Goal: Information Seeking & Learning: Learn about a topic

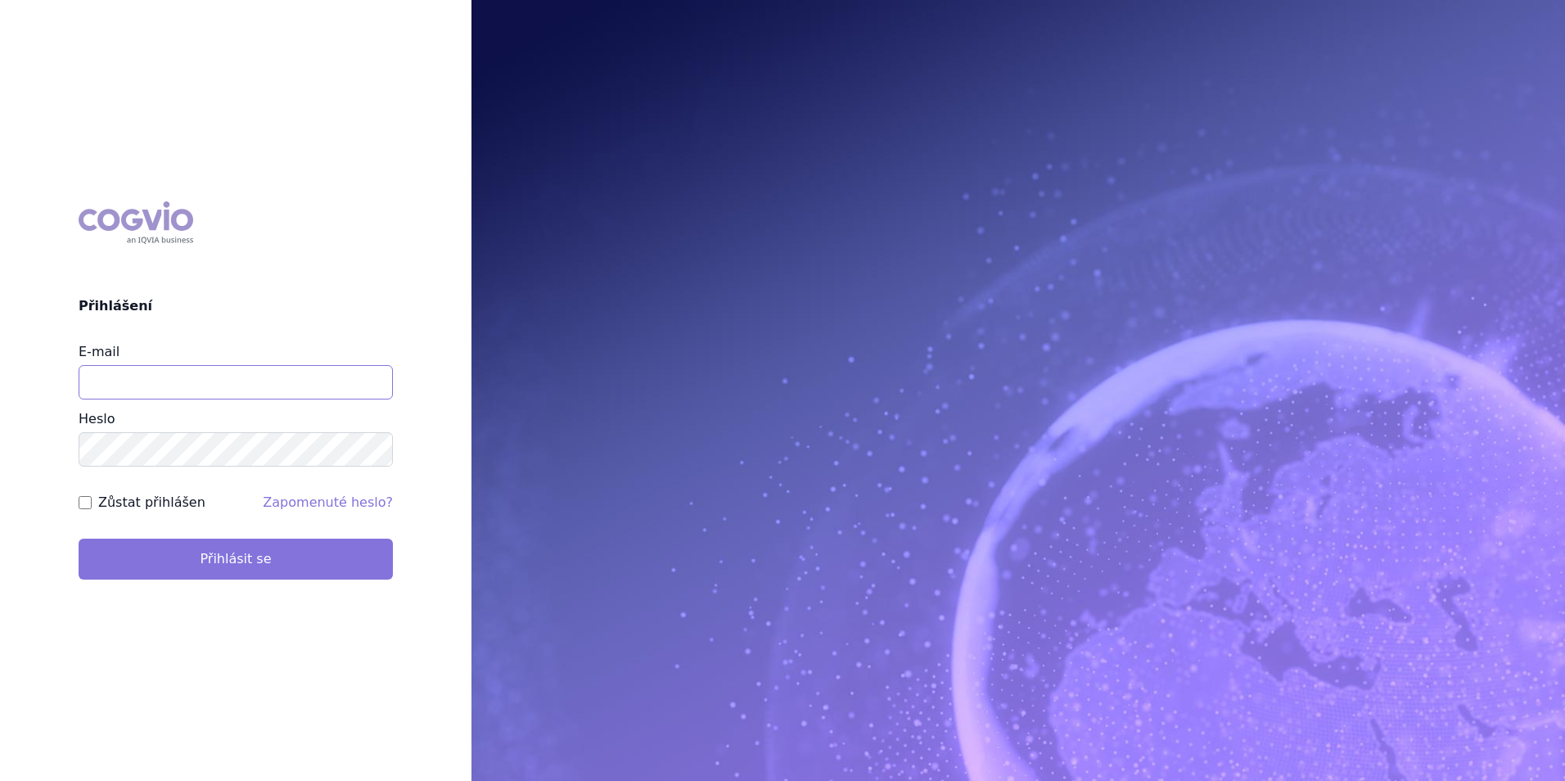
type input "apolena.koklarova@vzp.cz"
click at [344, 562] on button "Přihlásit se" at bounding box center [236, 559] width 314 height 41
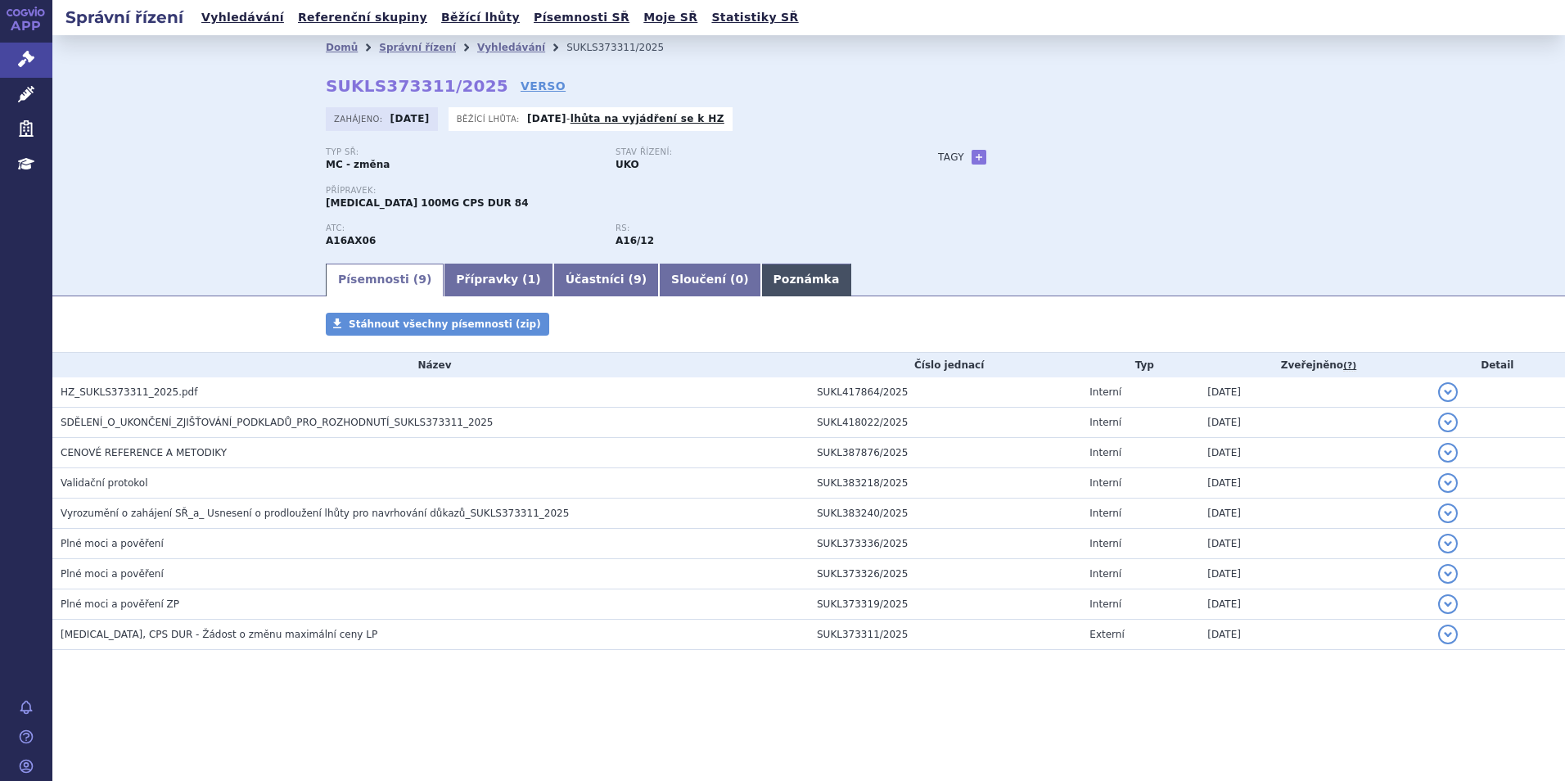
click at [761, 286] on link "Poznámka" at bounding box center [806, 280] width 91 height 33
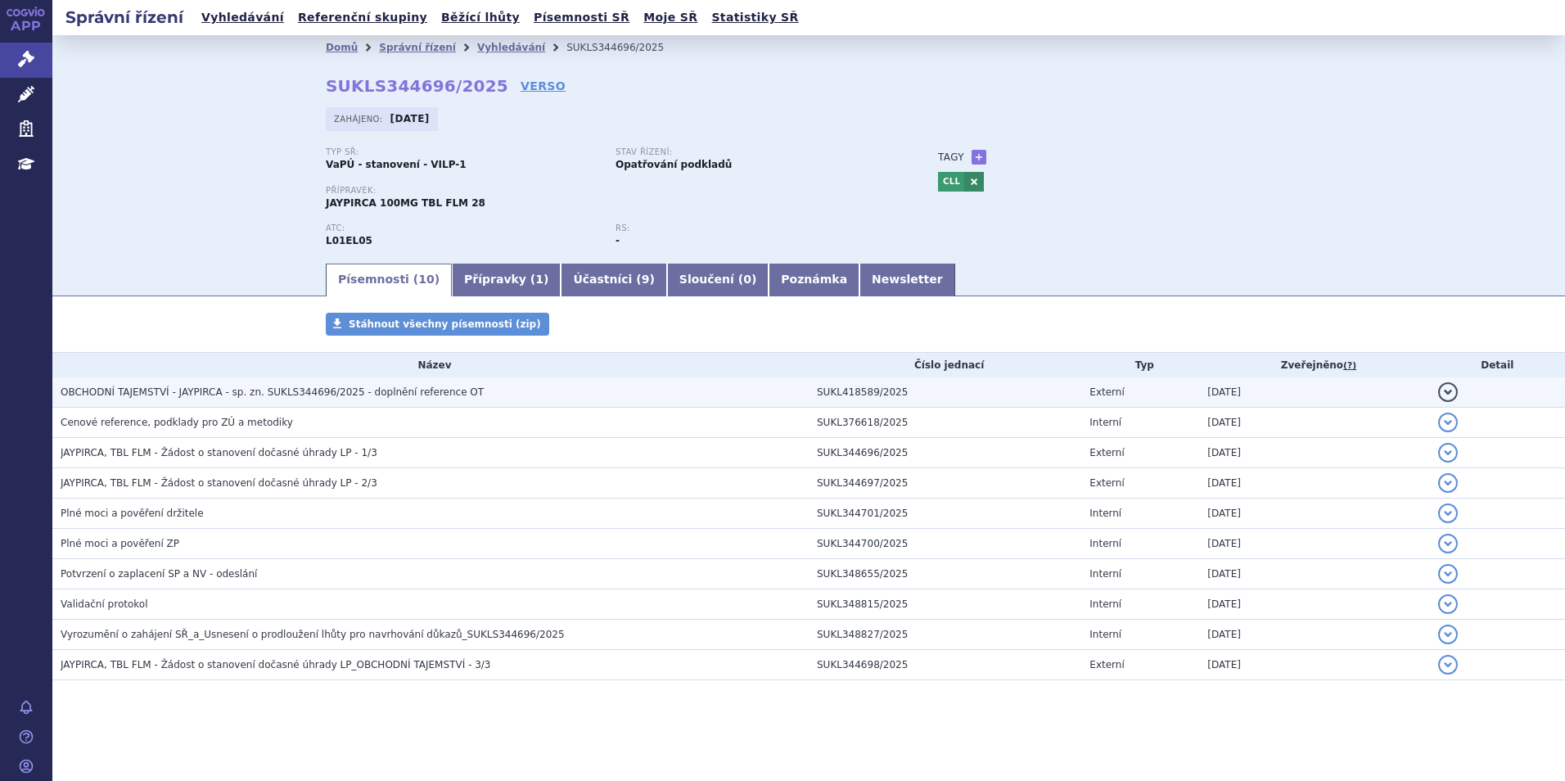
click at [453, 381] on td "OBCHODNÍ TAJEMSTVÍ - JAYPIRCA - sp. zn. SUKLS344696/2025 - doplnění reference OT" at bounding box center [430, 392] width 756 height 30
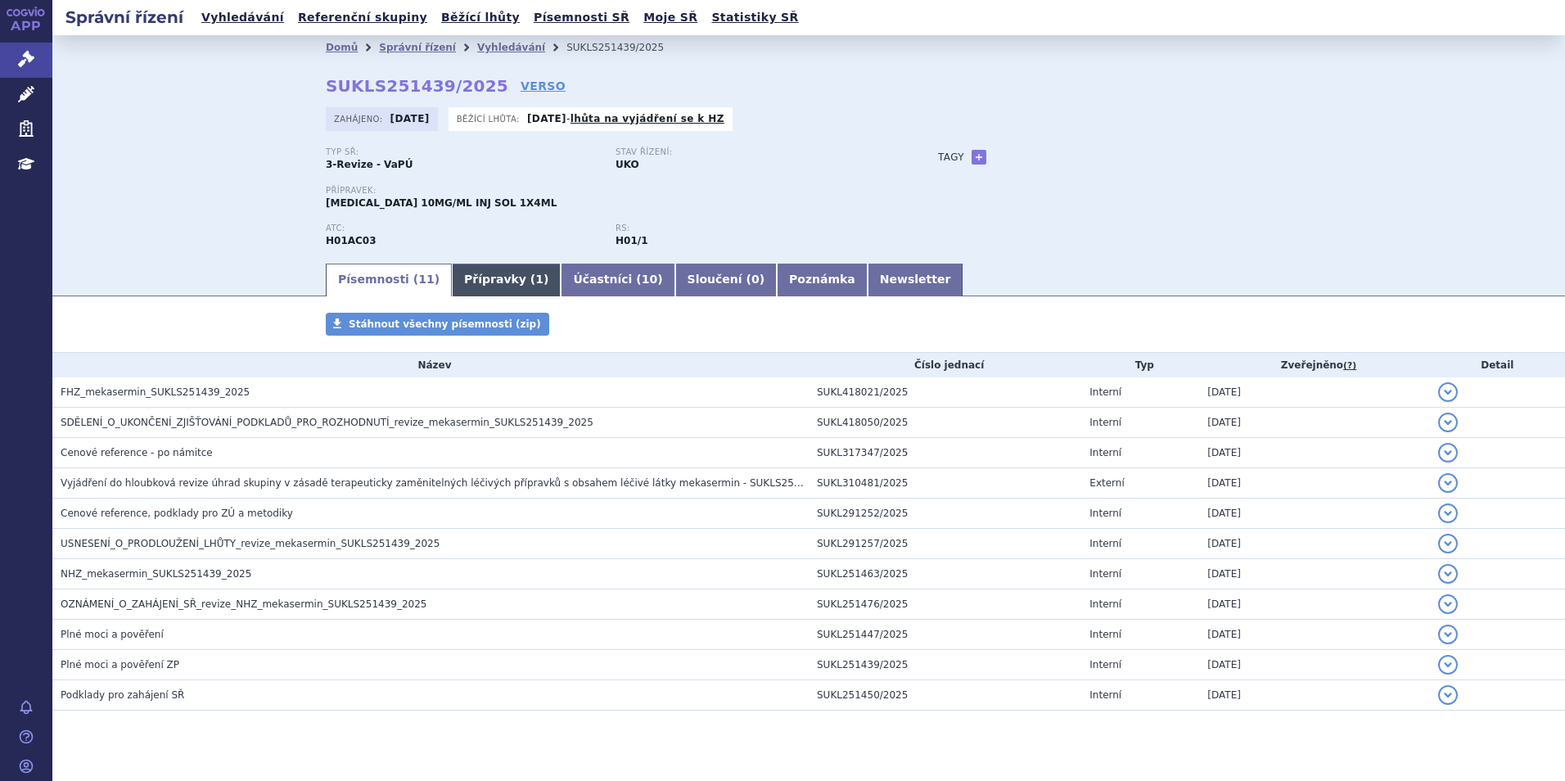
click at [484, 272] on link "Přípravky ( 1 )" at bounding box center [506, 280] width 109 height 33
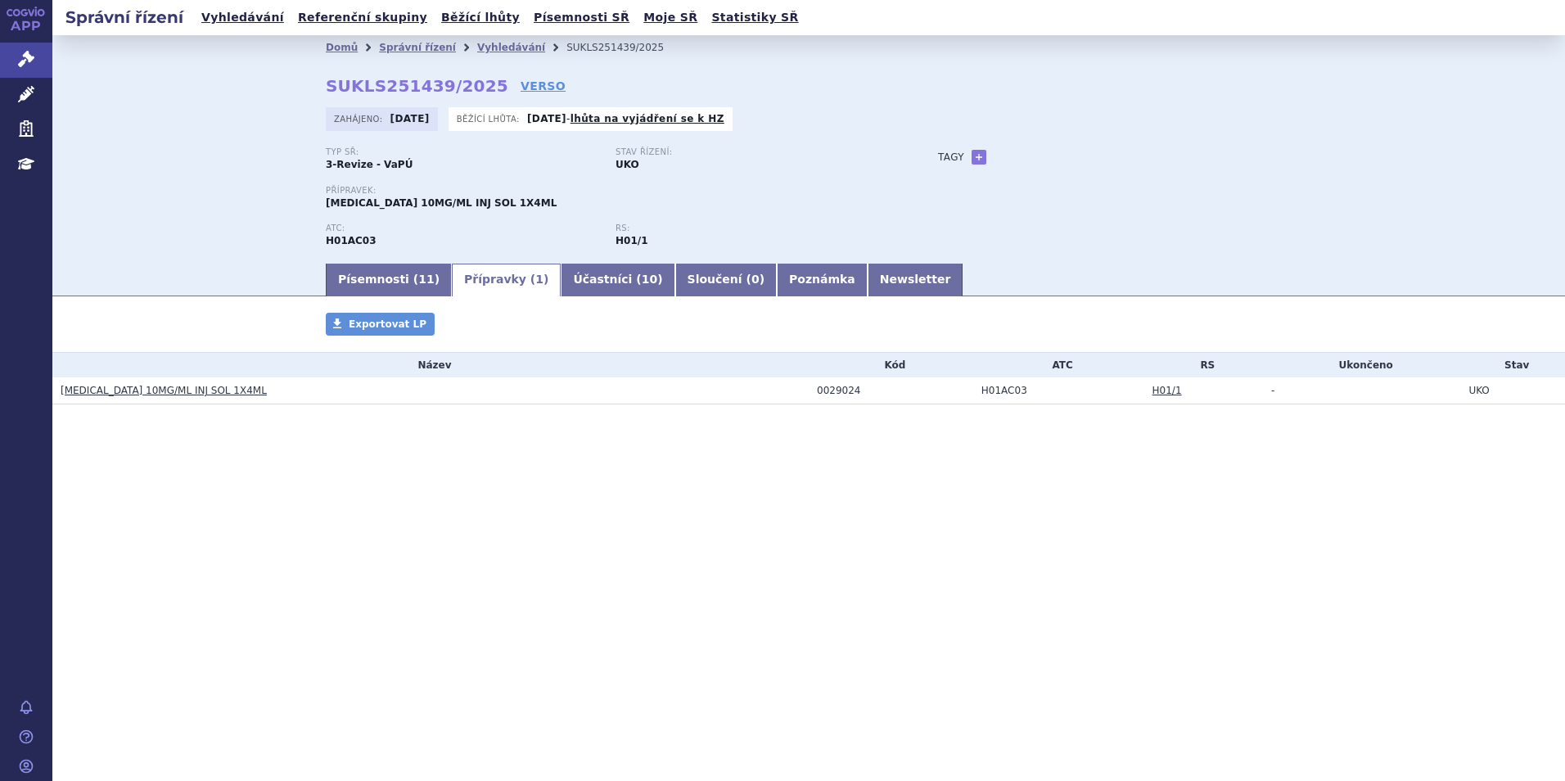
click at [197, 390] on link "[MEDICAL_DATA] 10MG/ML INJ SOL 1X4ML" at bounding box center [164, 390] width 206 height 11
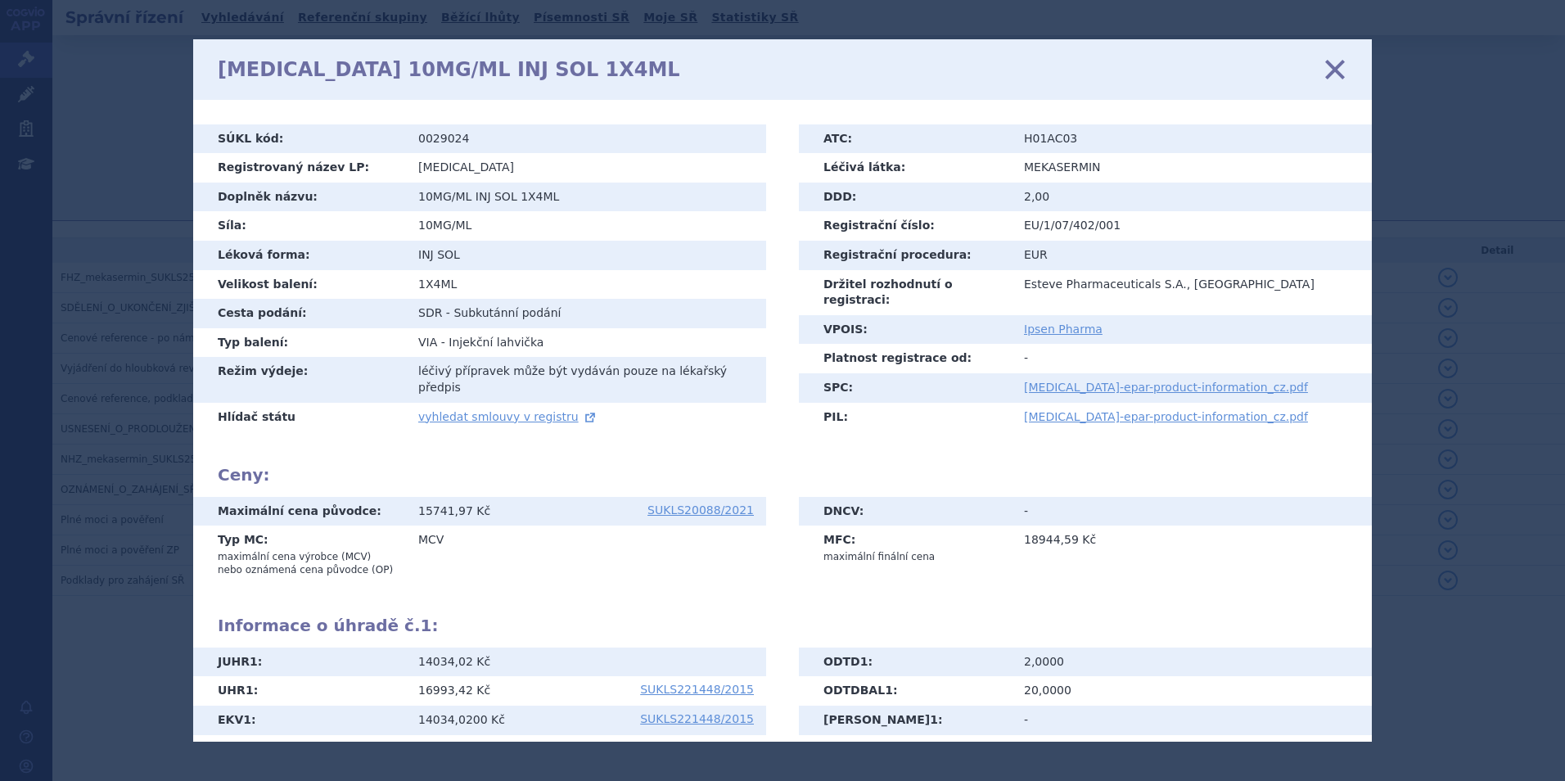
click at [1325, 70] on icon at bounding box center [1335, 69] width 34 height 34
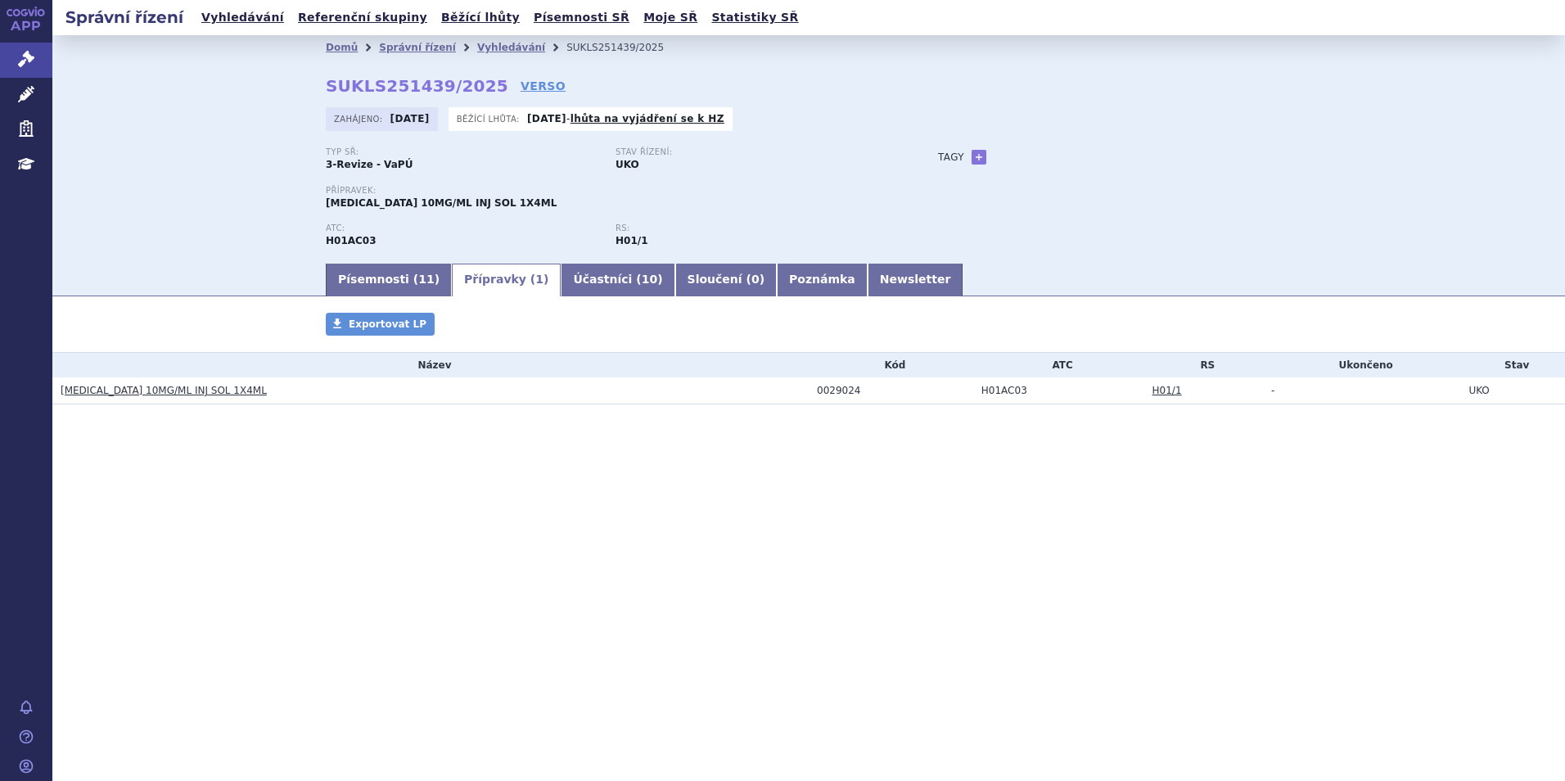
click at [173, 391] on link "[MEDICAL_DATA] 10MG/ML INJ SOL 1X4ML" at bounding box center [164, 390] width 206 height 11
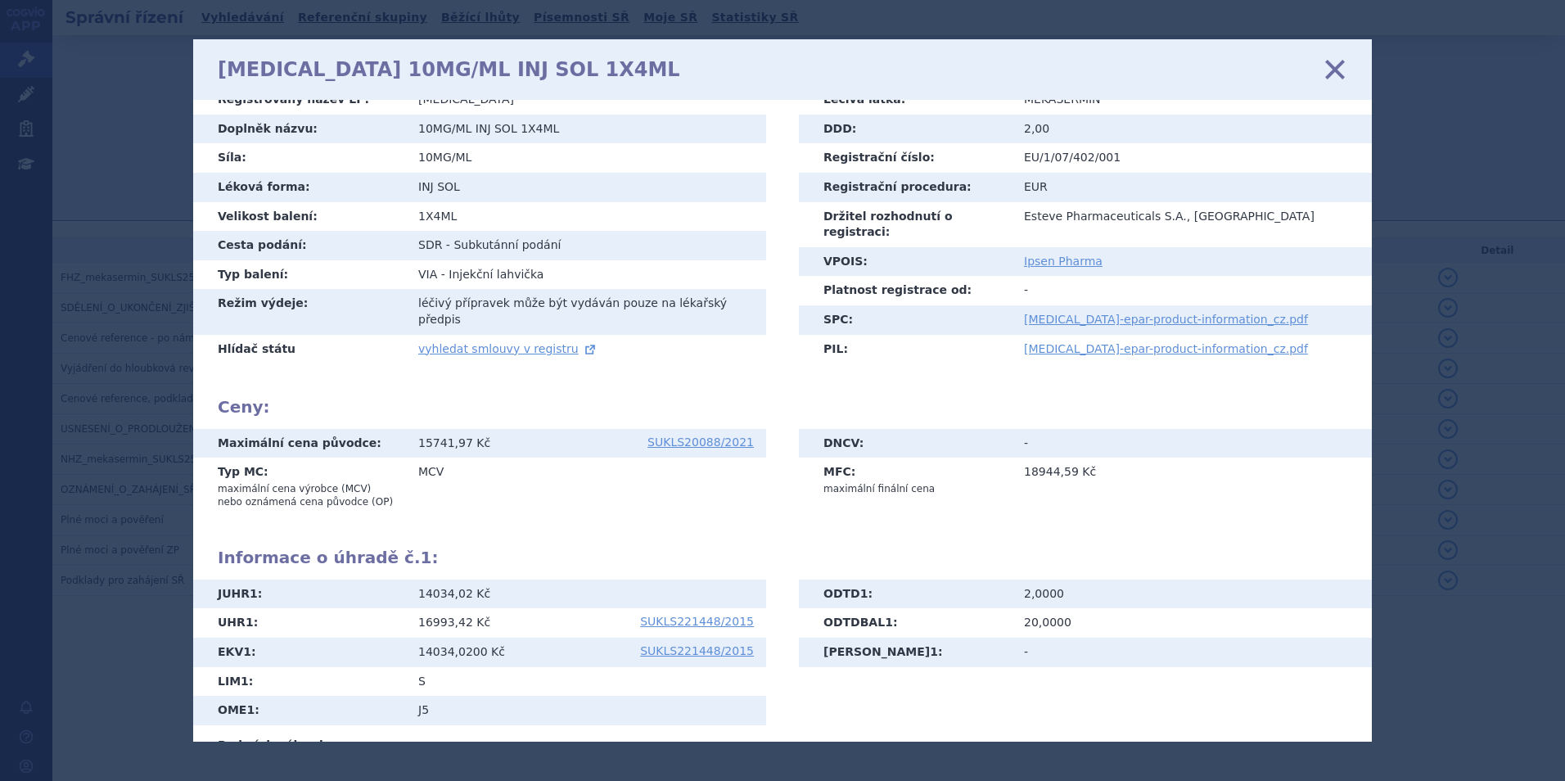
scroll to position [150, 0]
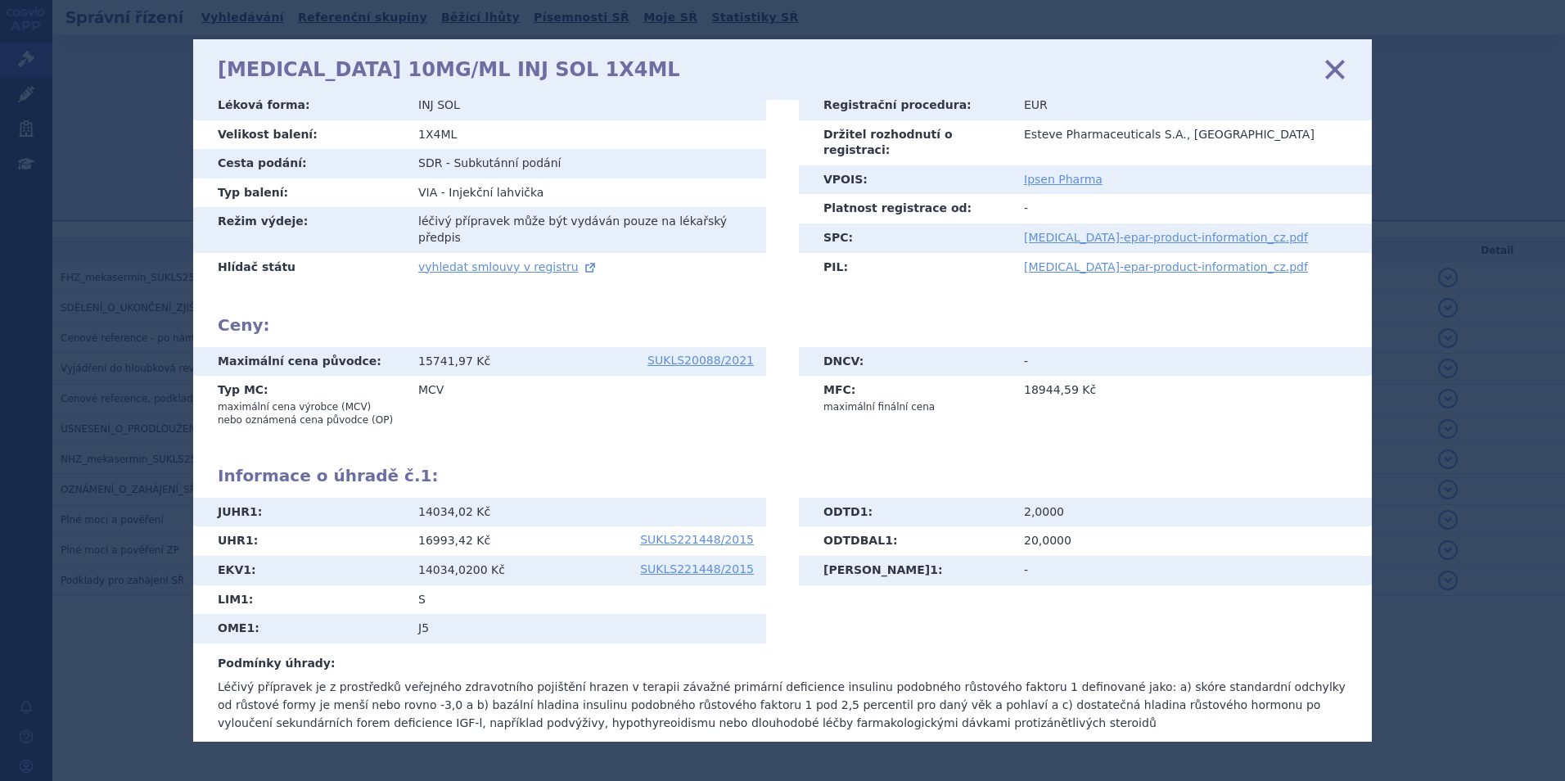
click at [1337, 71] on icon at bounding box center [1335, 69] width 34 height 34
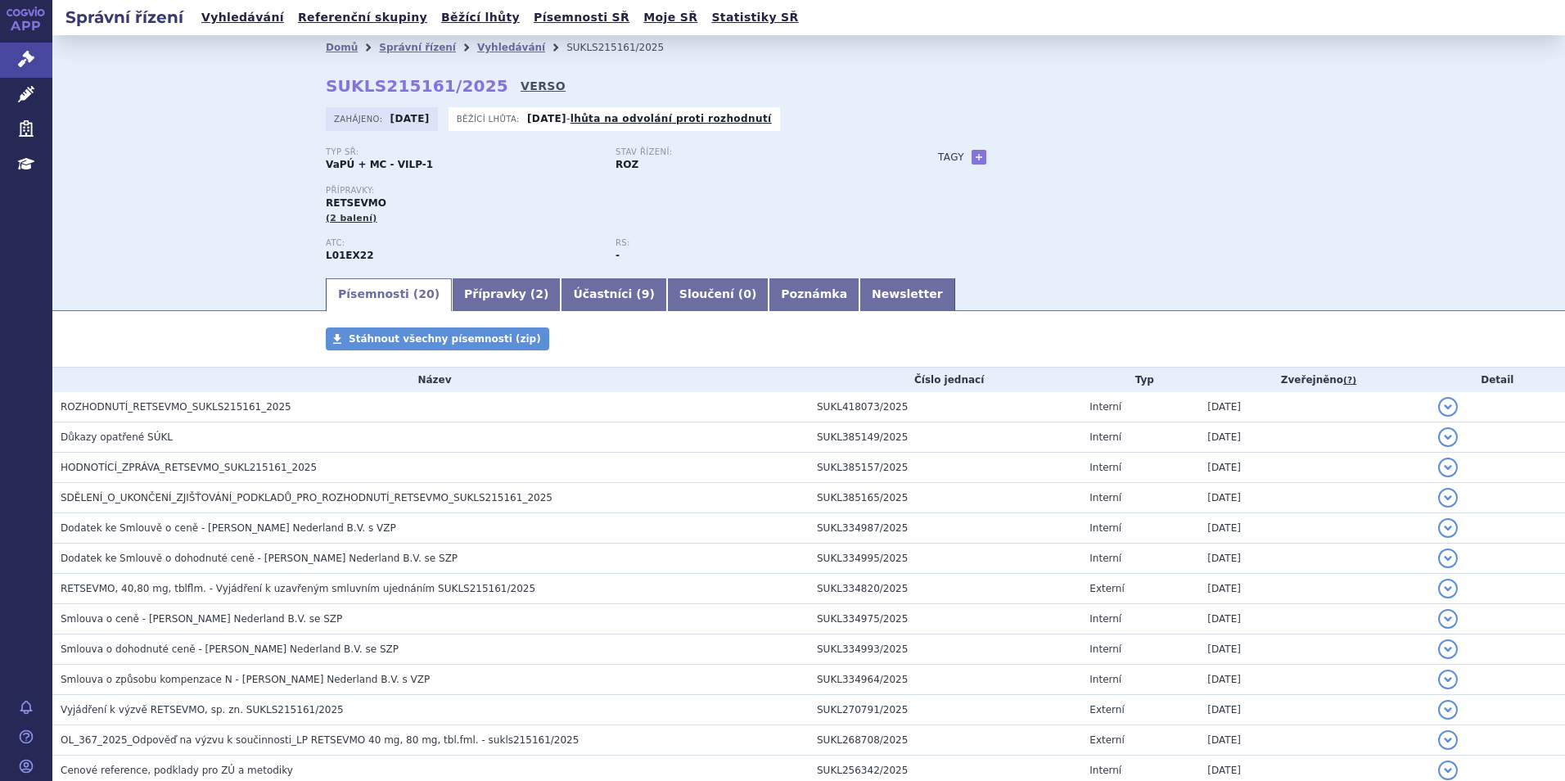
click at [521, 86] on link "VERSO" at bounding box center [543, 86] width 45 height 16
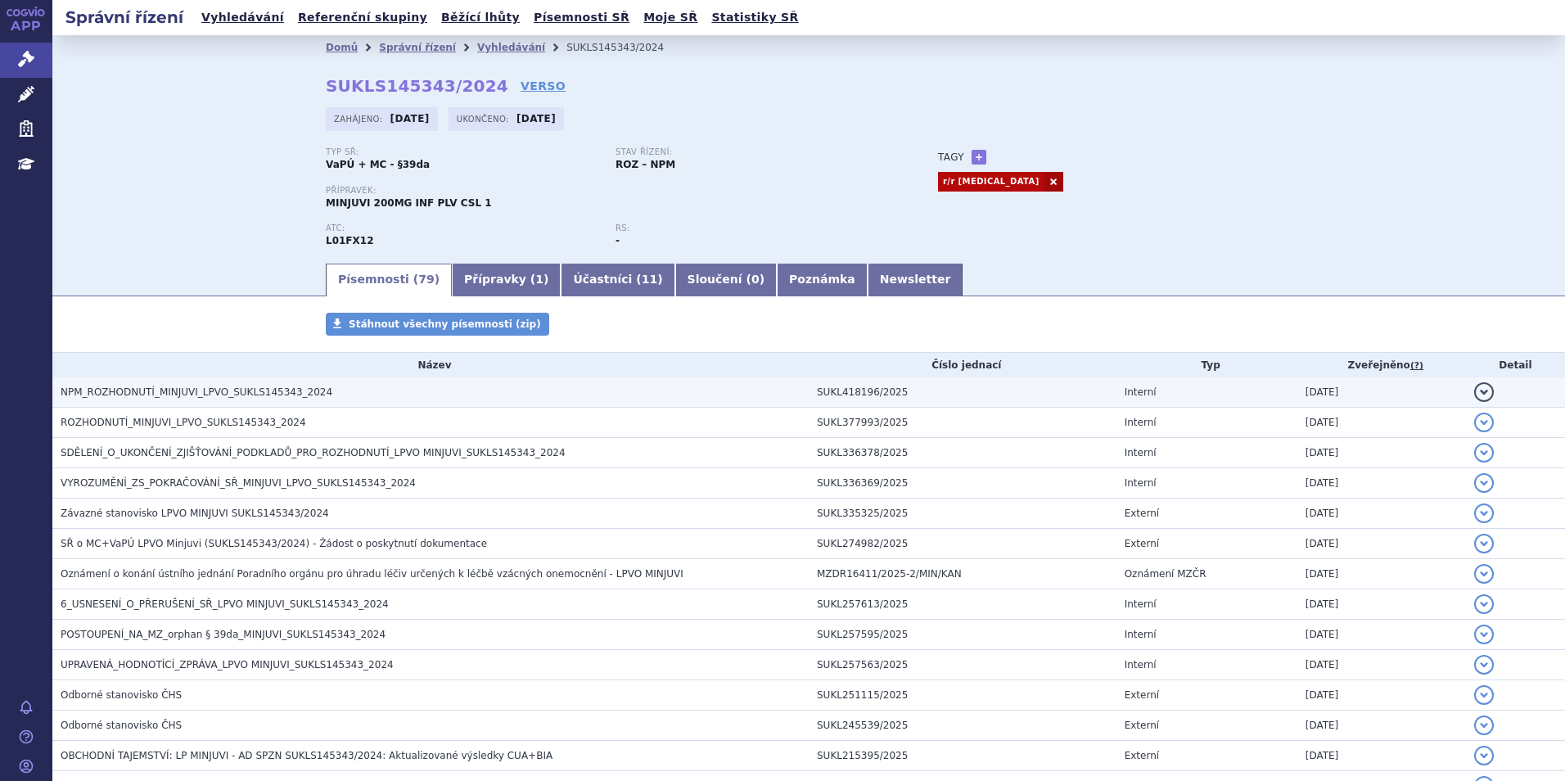
click at [255, 382] on td "NPM_ROZHODNUTÍ_MINJUVI_LPVO_SUKLS145343_2024" at bounding box center [430, 392] width 756 height 30
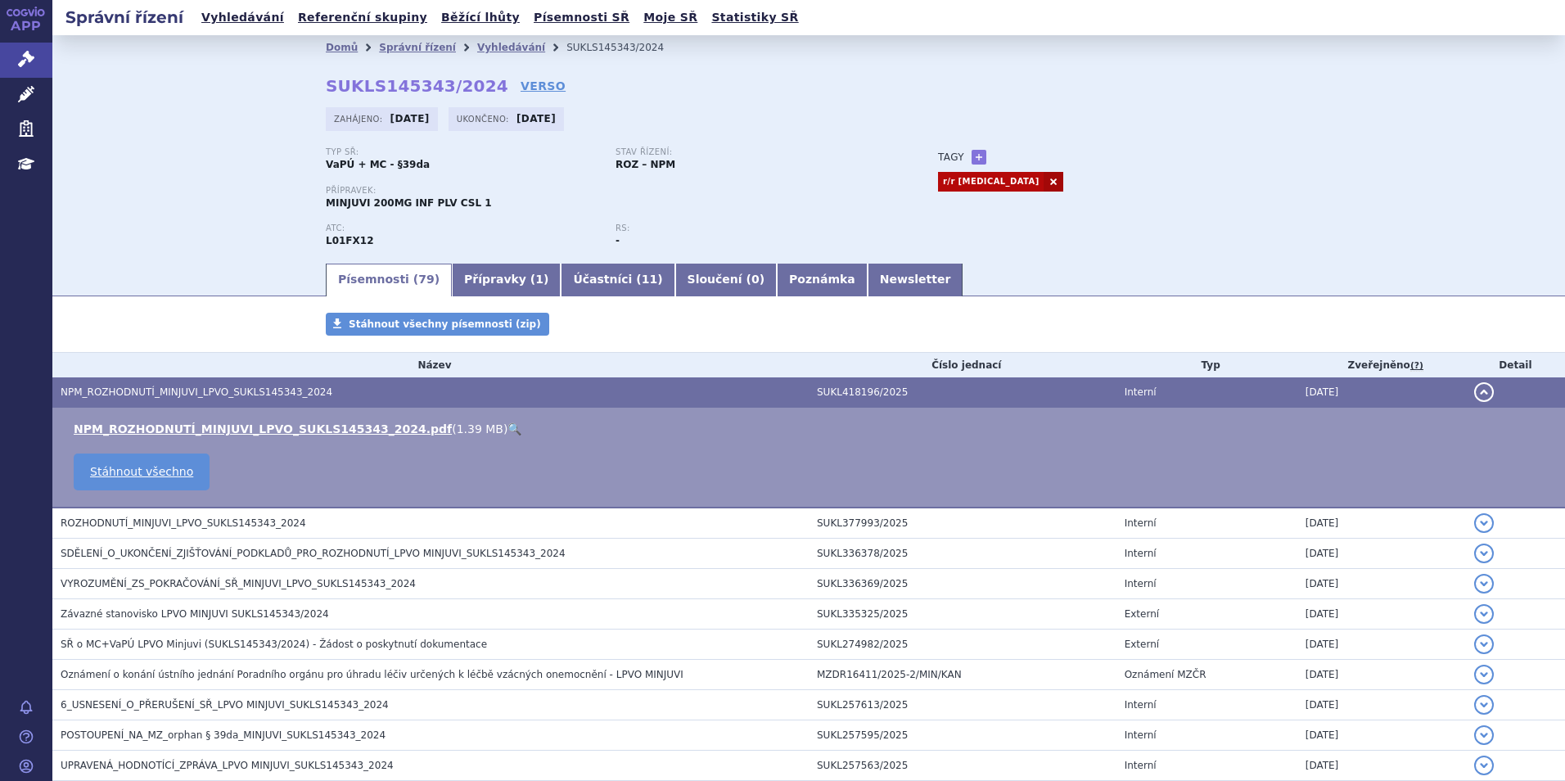
click at [507, 425] on link "🔍" at bounding box center [514, 428] width 14 height 13
